Goal: Task Accomplishment & Management: Use online tool/utility

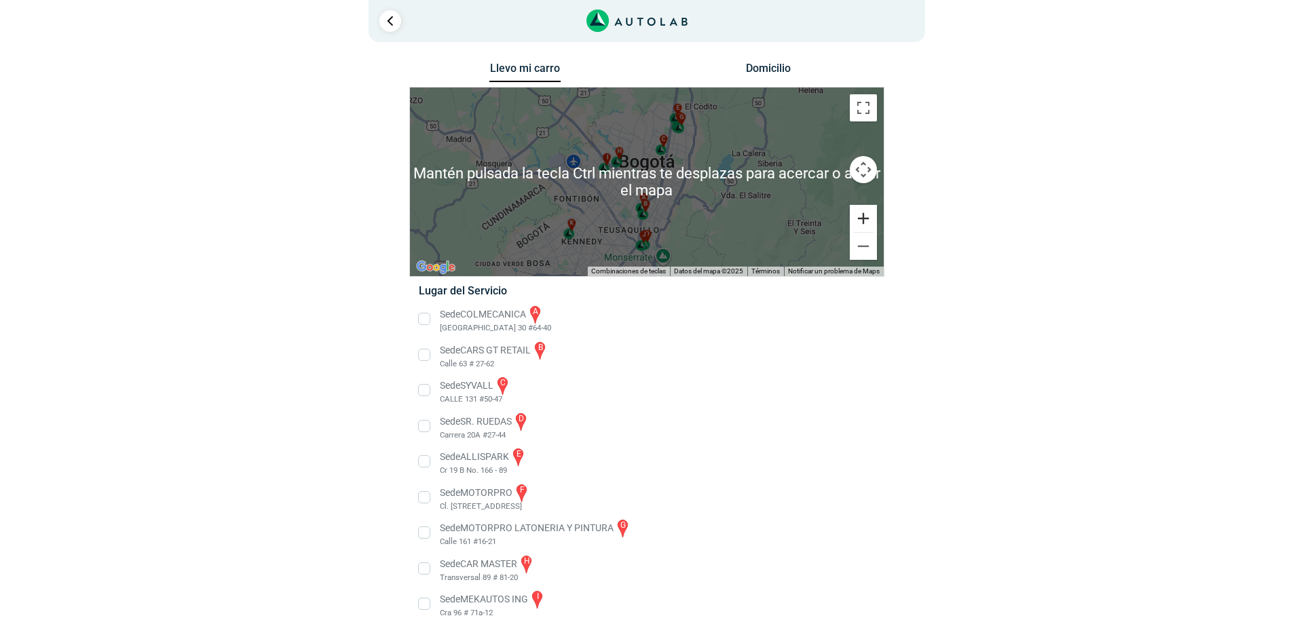
click at [869, 215] on button "Ampliar" at bounding box center [863, 218] width 27 height 27
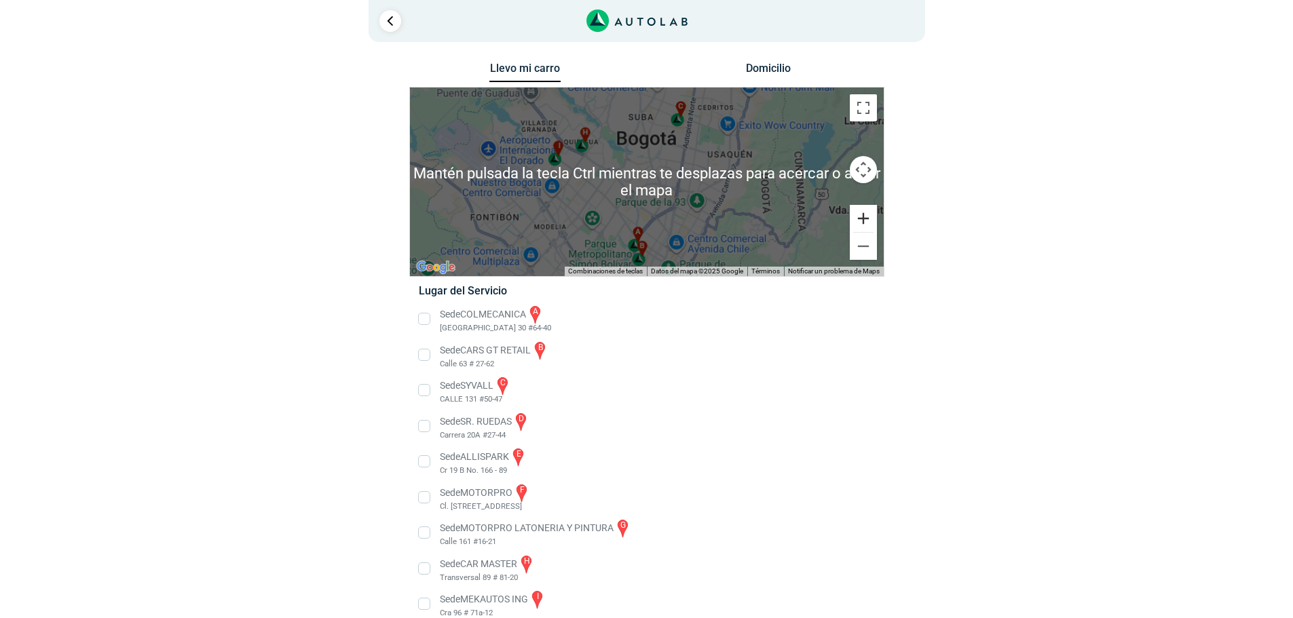
click at [869, 215] on button "Ampliar" at bounding box center [863, 218] width 27 height 27
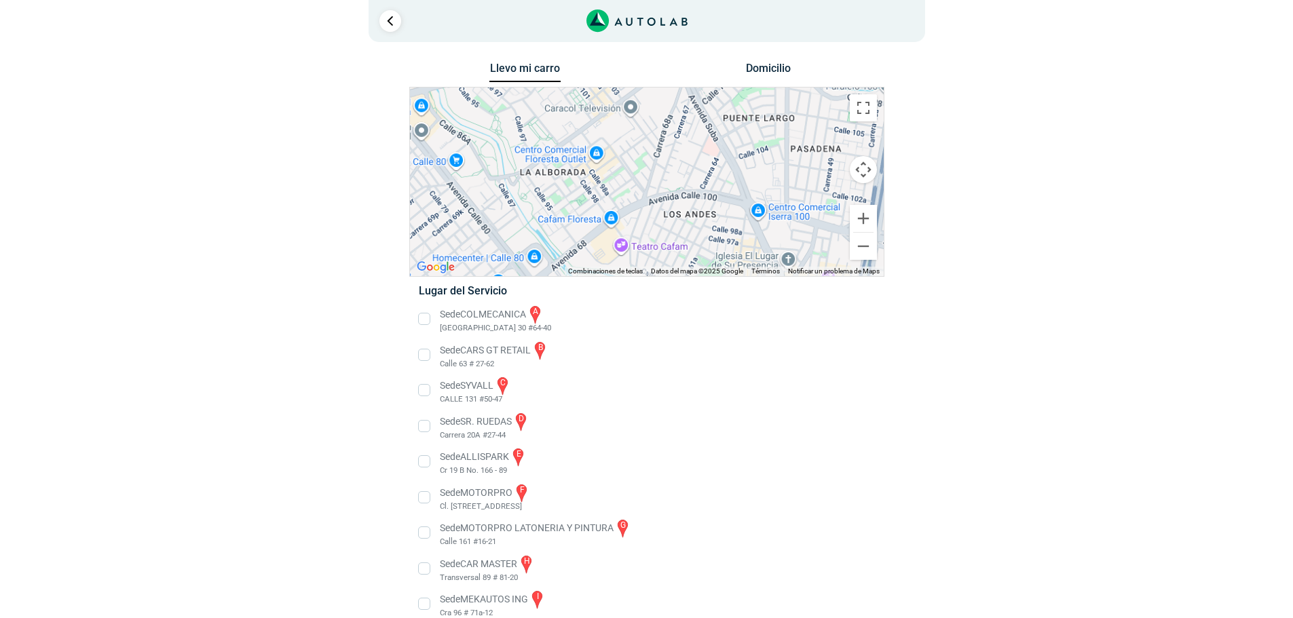
drag, startPoint x: 631, startPoint y: 195, endPoint x: 624, endPoint y: 79, distance: 116.3
click at [623, 94] on div "a b c d e f g" at bounding box center [647, 182] width 474 height 189
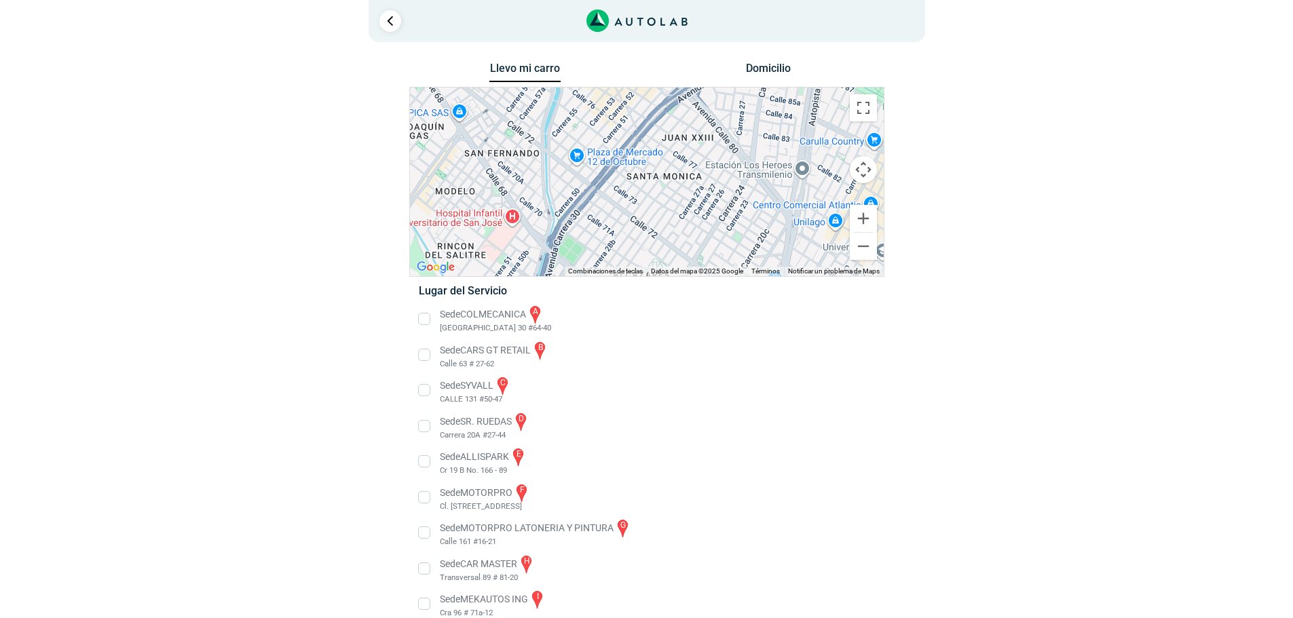
drag, startPoint x: 672, startPoint y: 222, endPoint x: 690, endPoint y: 124, distance: 100.1
click at [678, 155] on div "a b c d e f g" at bounding box center [647, 182] width 474 height 189
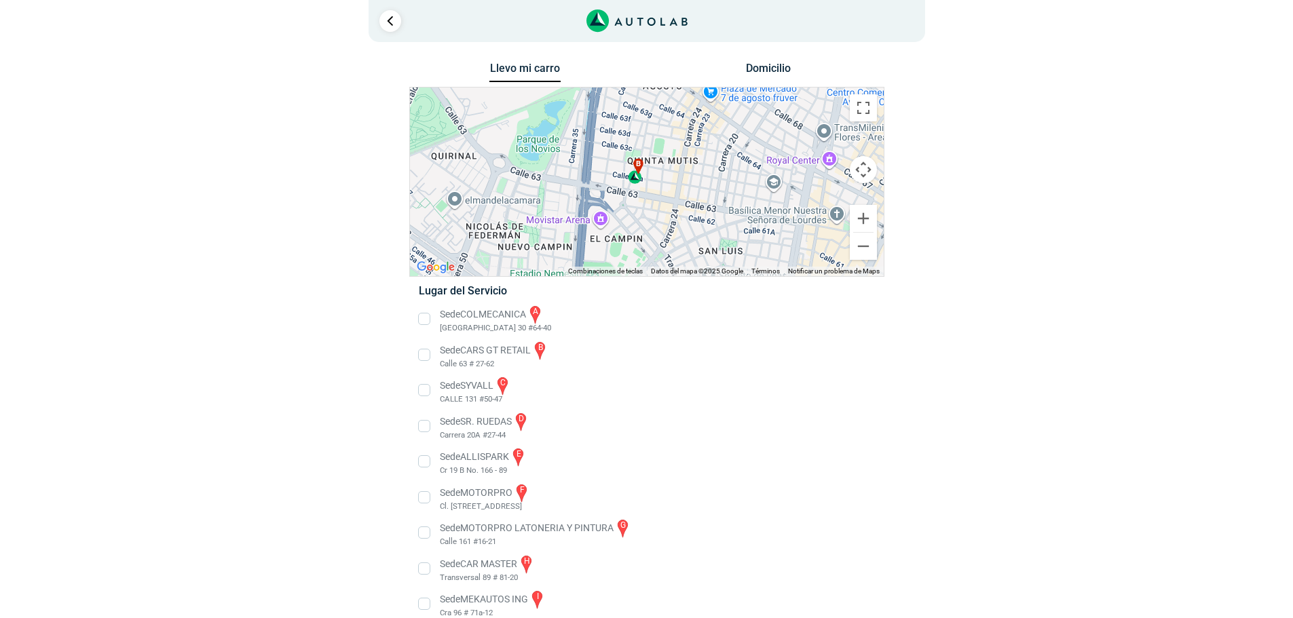
drag, startPoint x: 590, startPoint y: 192, endPoint x: 639, endPoint y: 197, distance: 49.1
click at [639, 197] on div "a b c d e f g" at bounding box center [647, 182] width 474 height 189
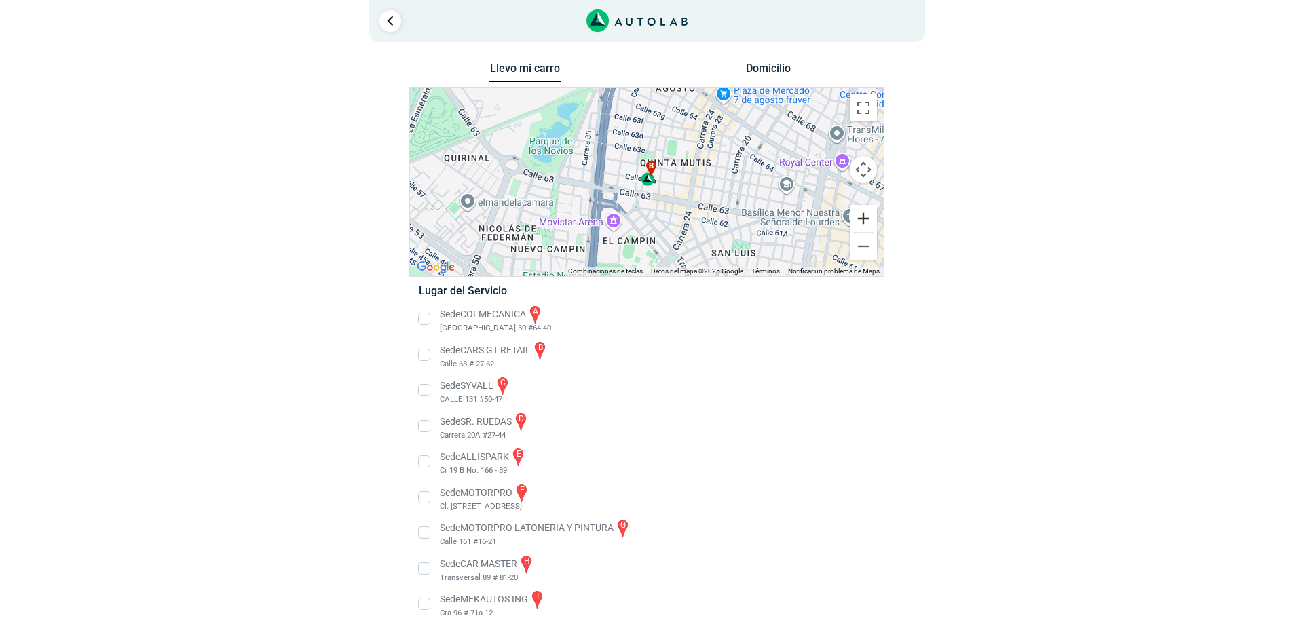
click at [862, 223] on button "Ampliar" at bounding box center [863, 218] width 27 height 27
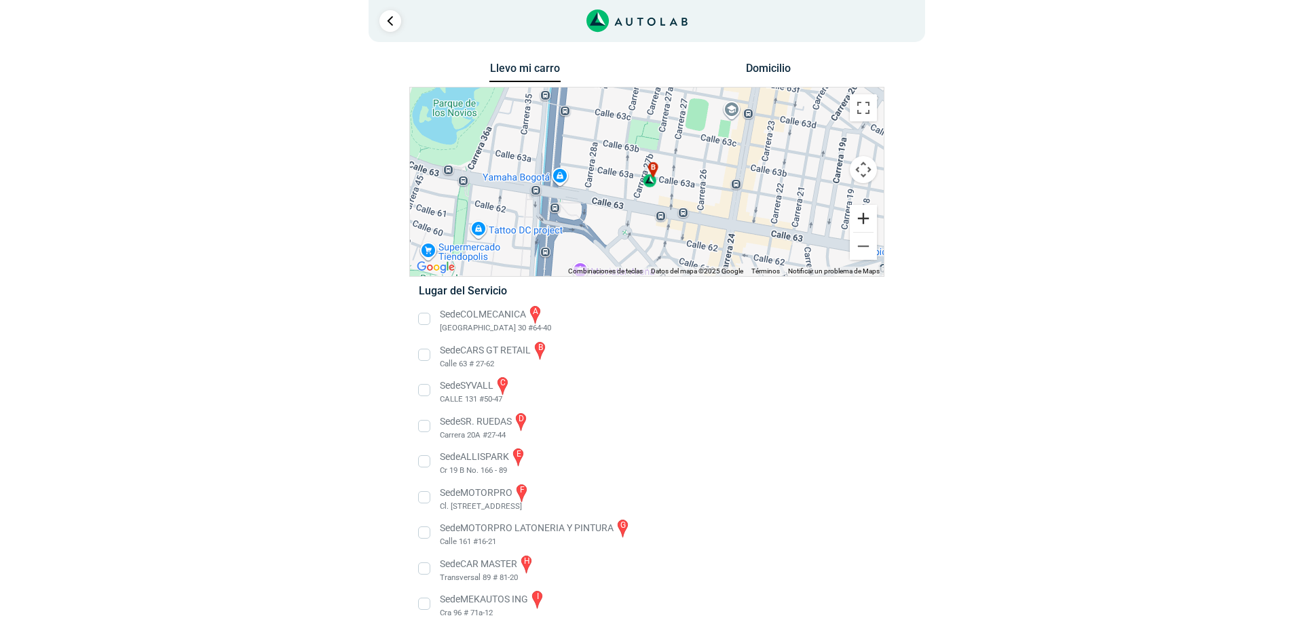
click at [863, 221] on button "Ampliar" at bounding box center [863, 218] width 27 height 27
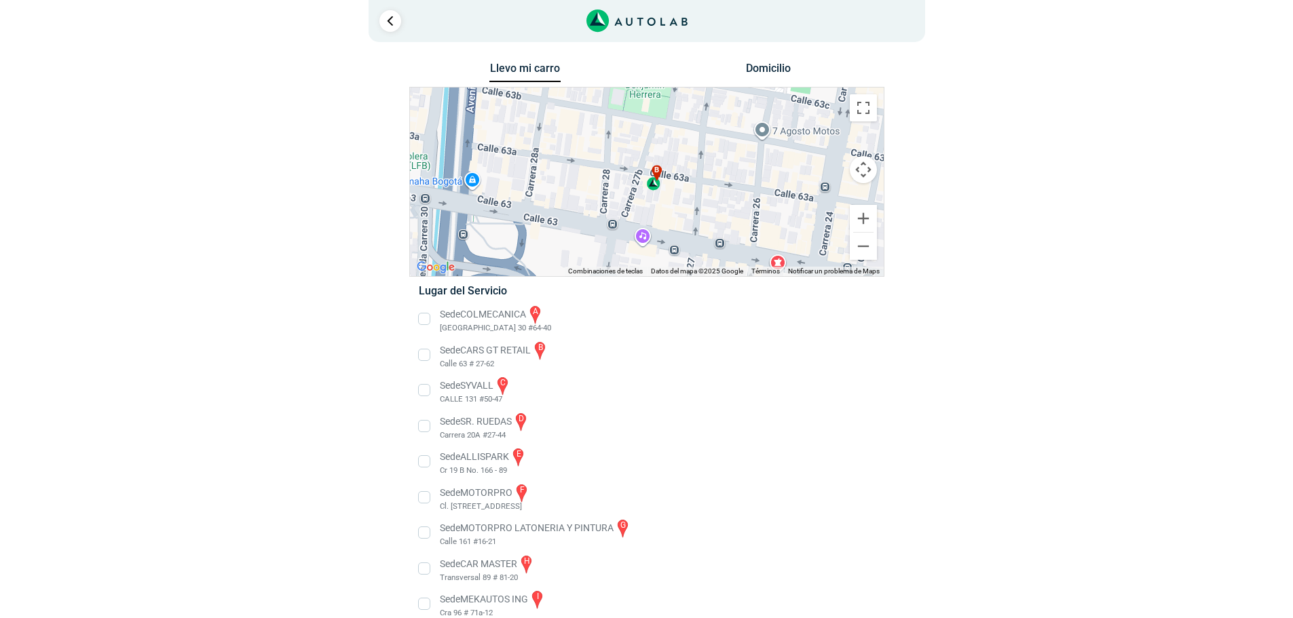
click at [425, 353] on li "Sede CARS GT RETAIL b Calle 63 # 27-62" at bounding box center [647, 355] width 476 height 31
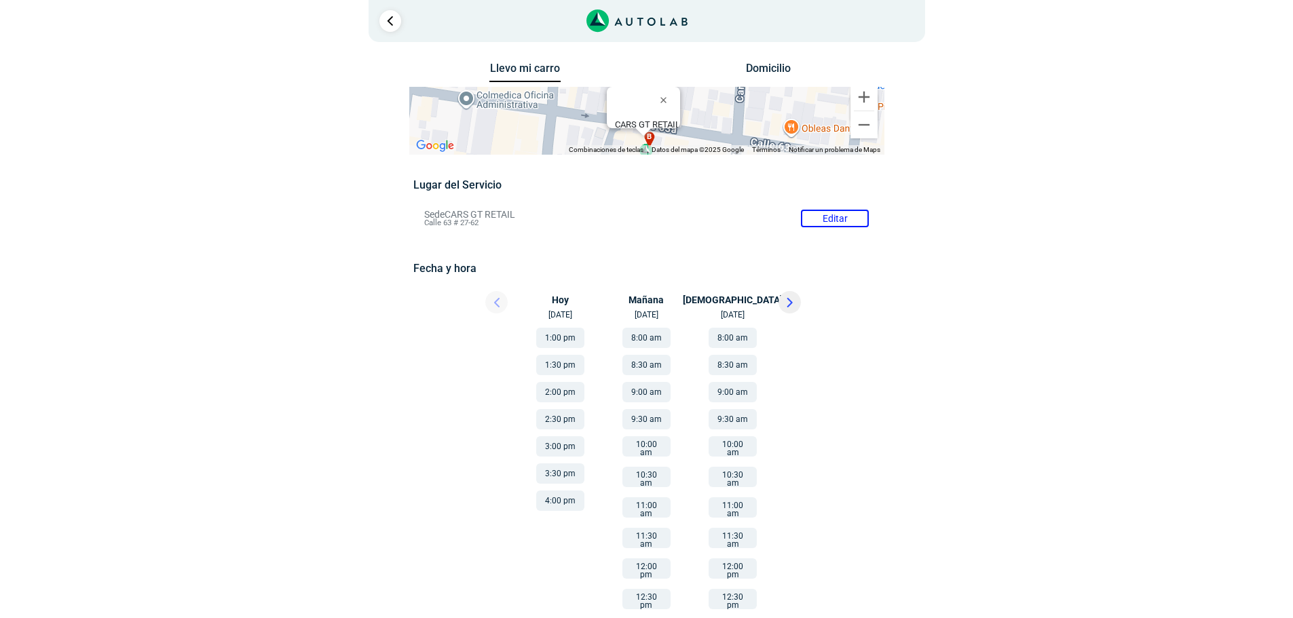
click at [797, 305] on button at bounding box center [789, 302] width 22 height 22
click at [497, 303] on icon at bounding box center [497, 303] width 4 height 8
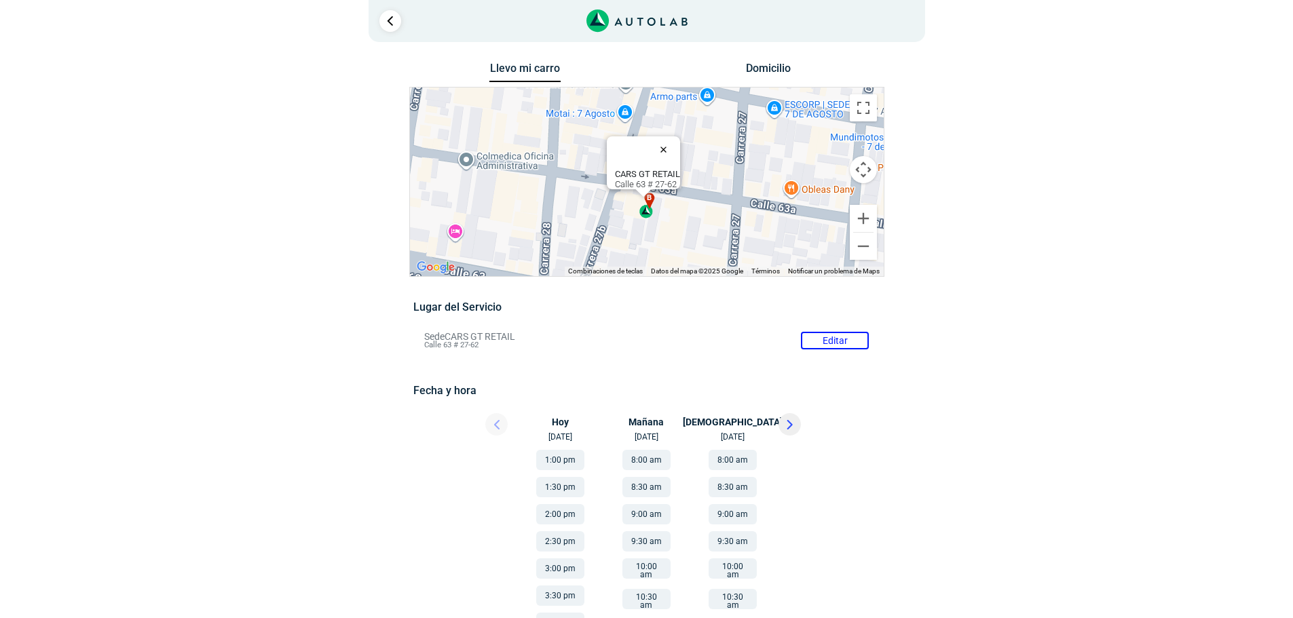
click at [670, 141] on button "Cerrar" at bounding box center [666, 149] width 33 height 33
